Goal: Navigation & Orientation: Go to known website

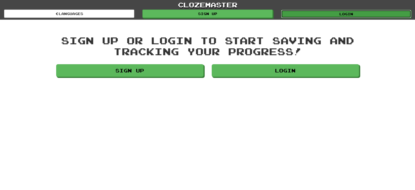
click at [317, 13] on link "Login" at bounding box center [346, 14] width 130 height 8
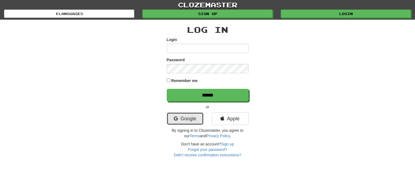
click at [195, 120] on link "Google" at bounding box center [185, 118] width 37 height 13
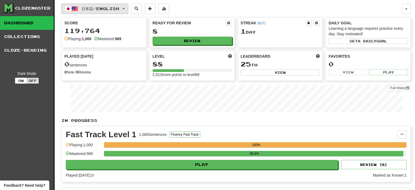
click at [100, 7] on span "日本語 / English" at bounding box center [101, 8] width 38 height 5
